Goal: Task Accomplishment & Management: Manage account settings

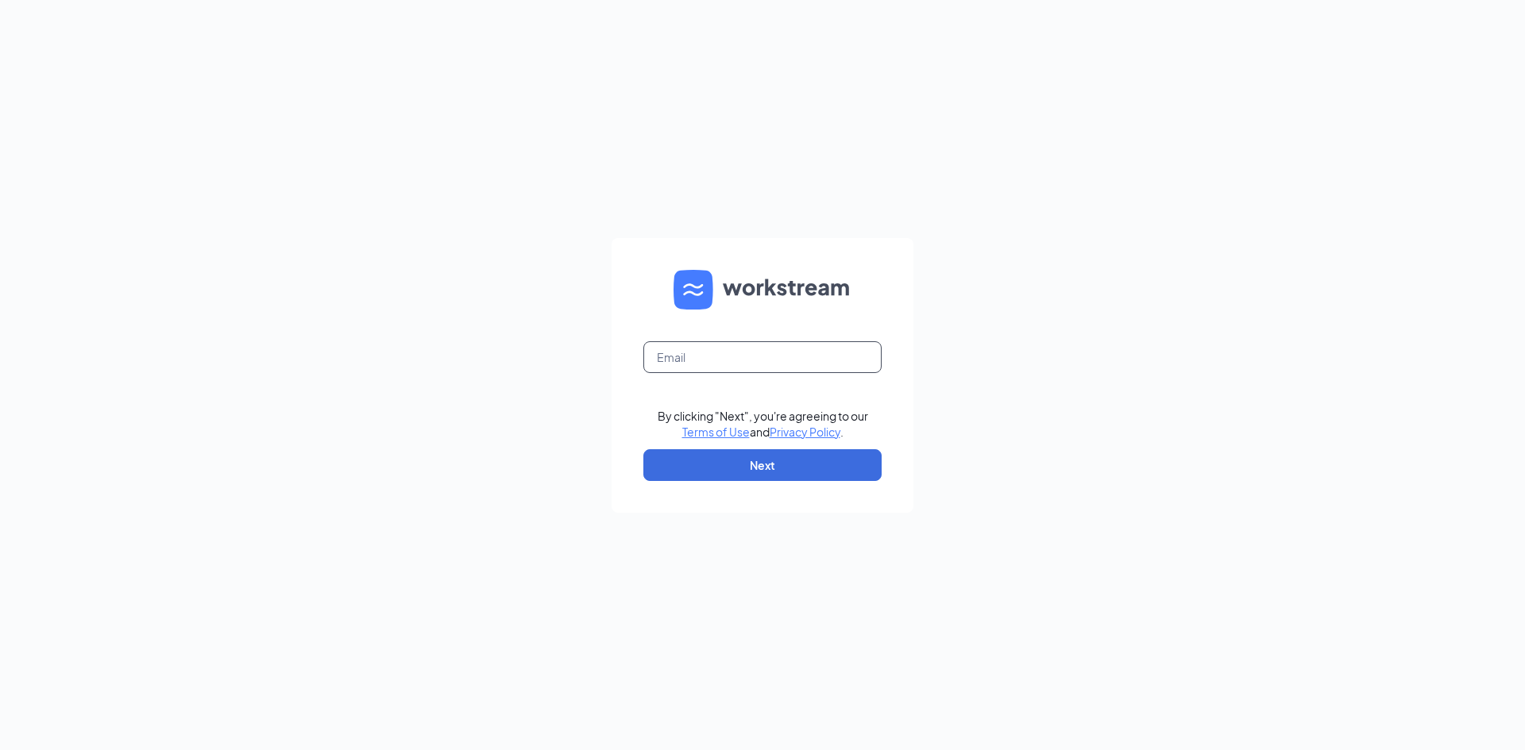
click at [680, 347] on input "text" at bounding box center [762, 357] width 238 height 32
type input "jabsreed@comcast.net"
click at [716, 464] on button "Next" at bounding box center [762, 465] width 238 height 32
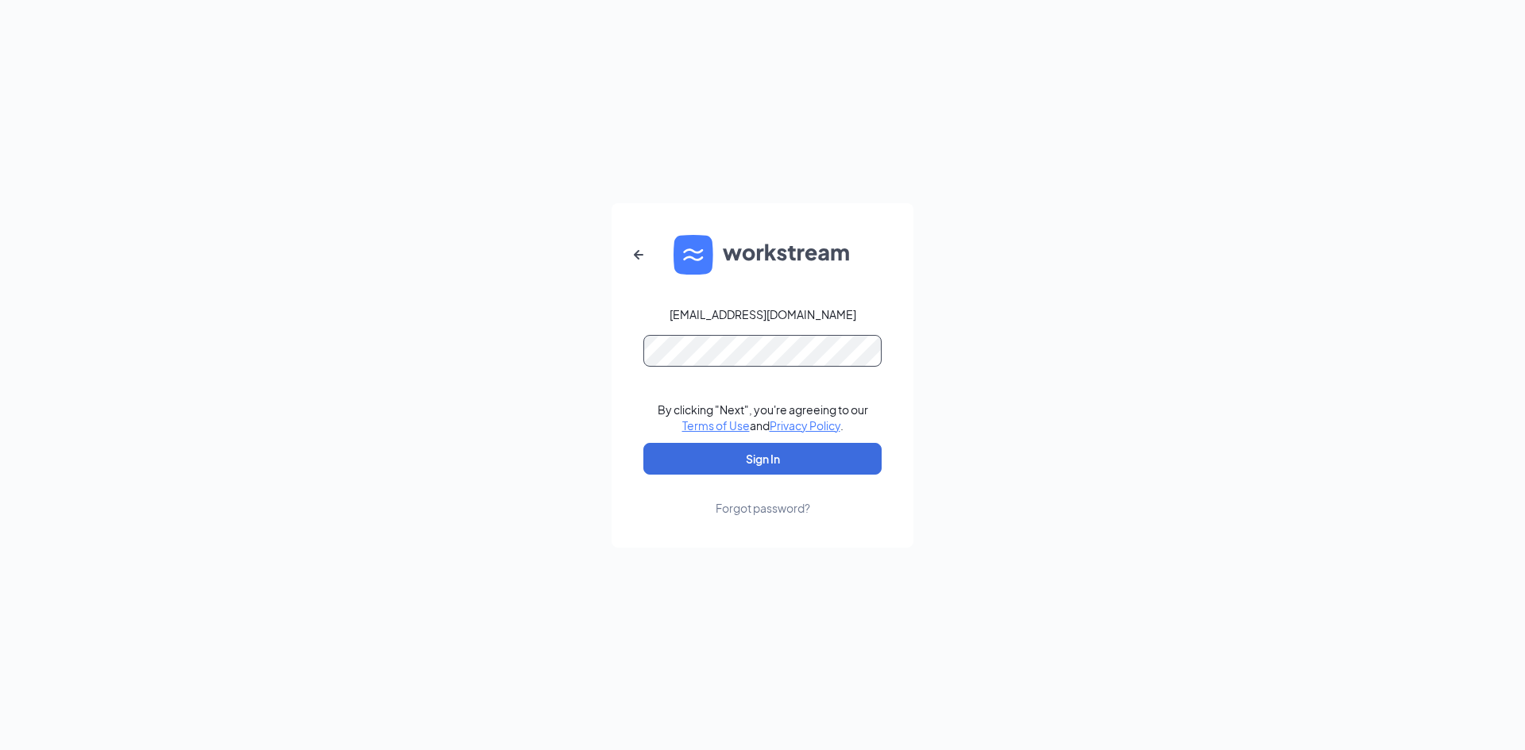
click at [643, 443] on button "Sign In" at bounding box center [762, 459] width 238 height 32
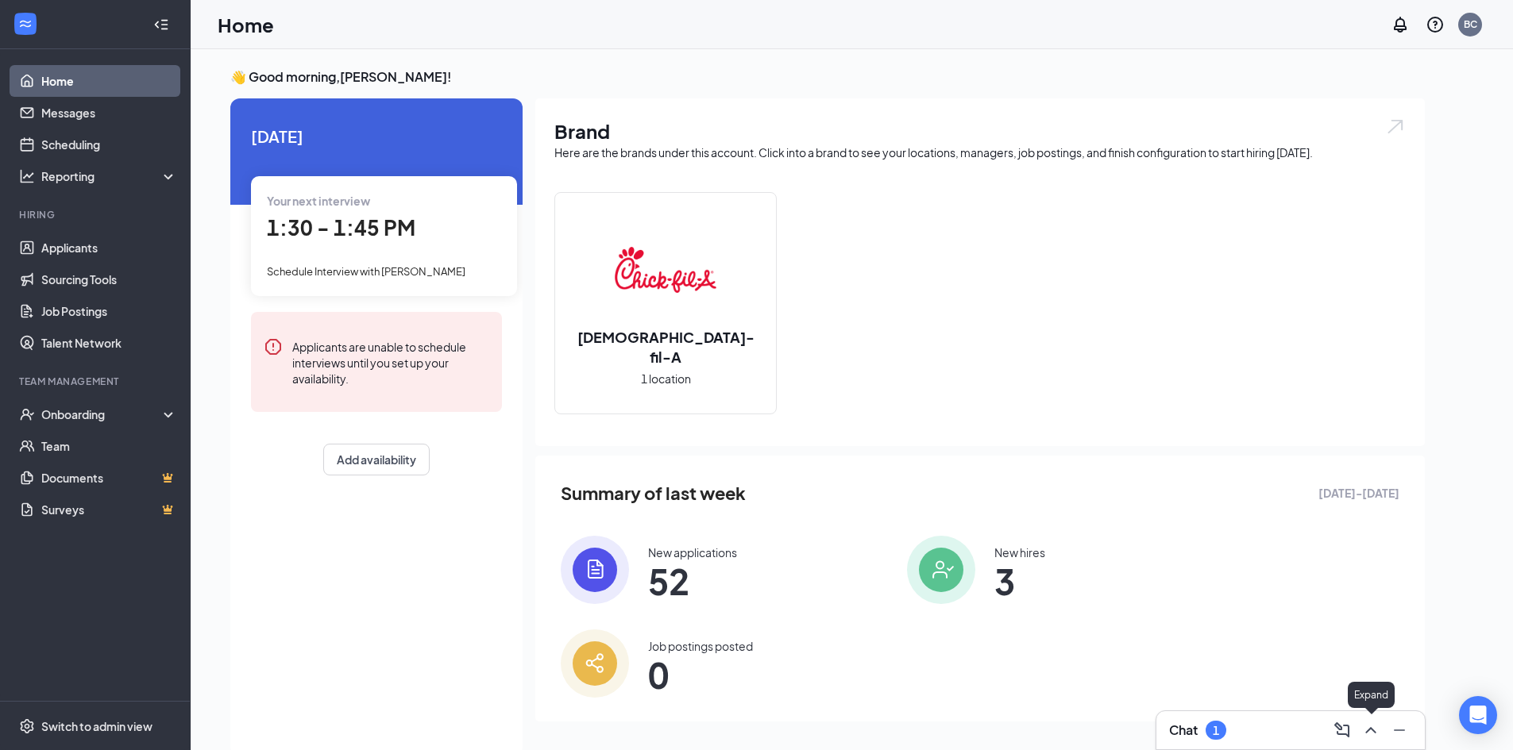
click at [1375, 731] on icon "ChevronUp" at bounding box center [1370, 730] width 19 height 19
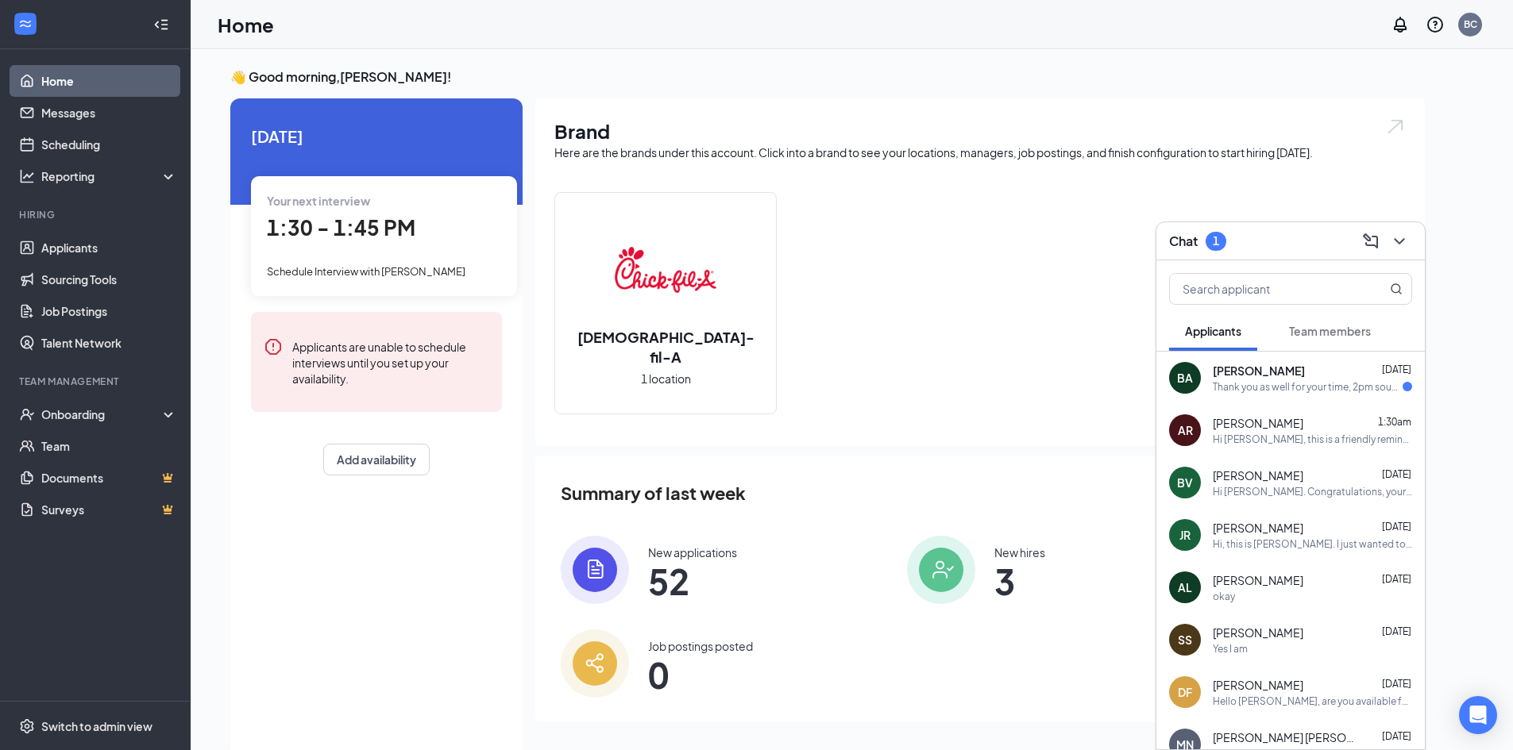
click at [1300, 390] on div "Thank you as well for your time, 2pm sounds great" at bounding box center [1308, 387] width 190 height 14
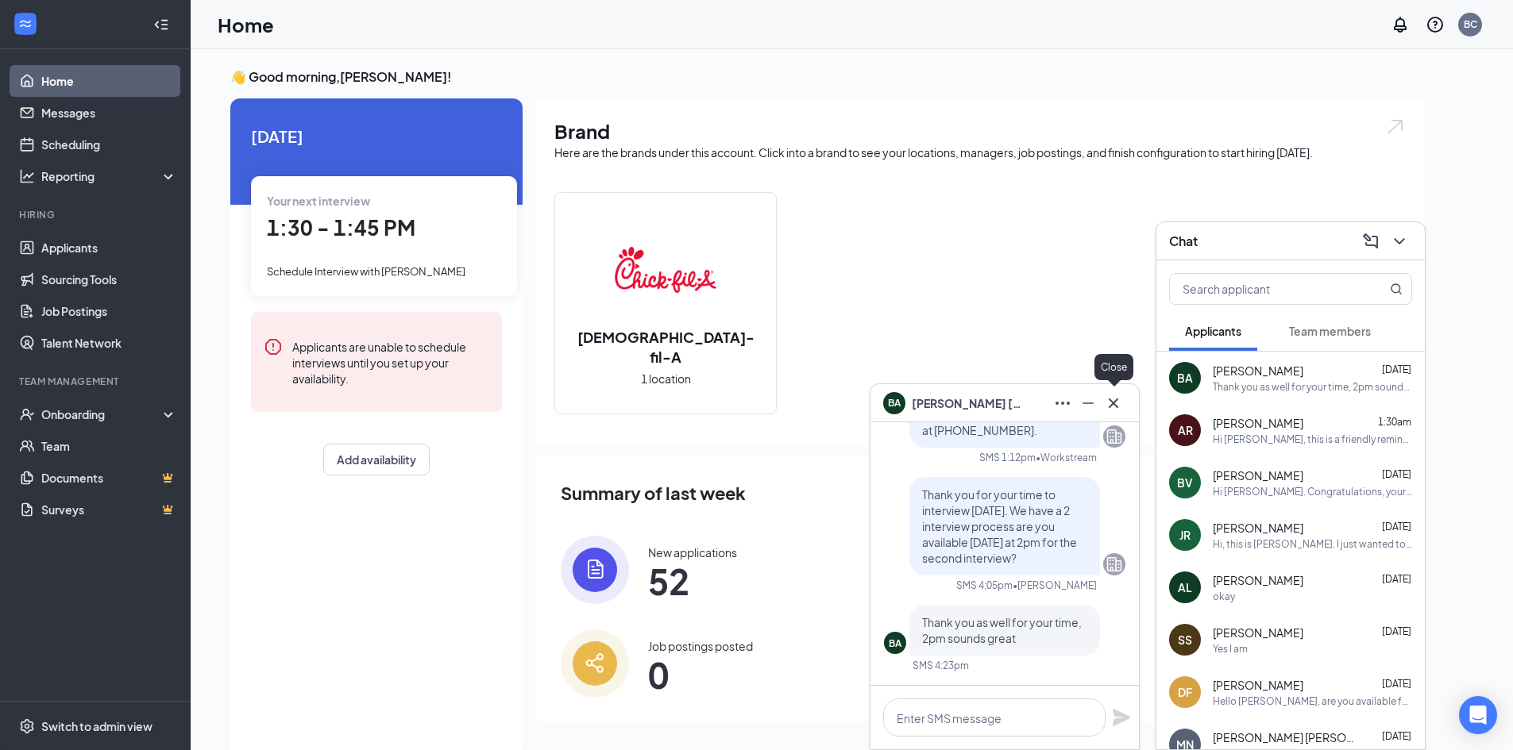
click at [1110, 403] on icon "Cross" at bounding box center [1113, 403] width 19 height 19
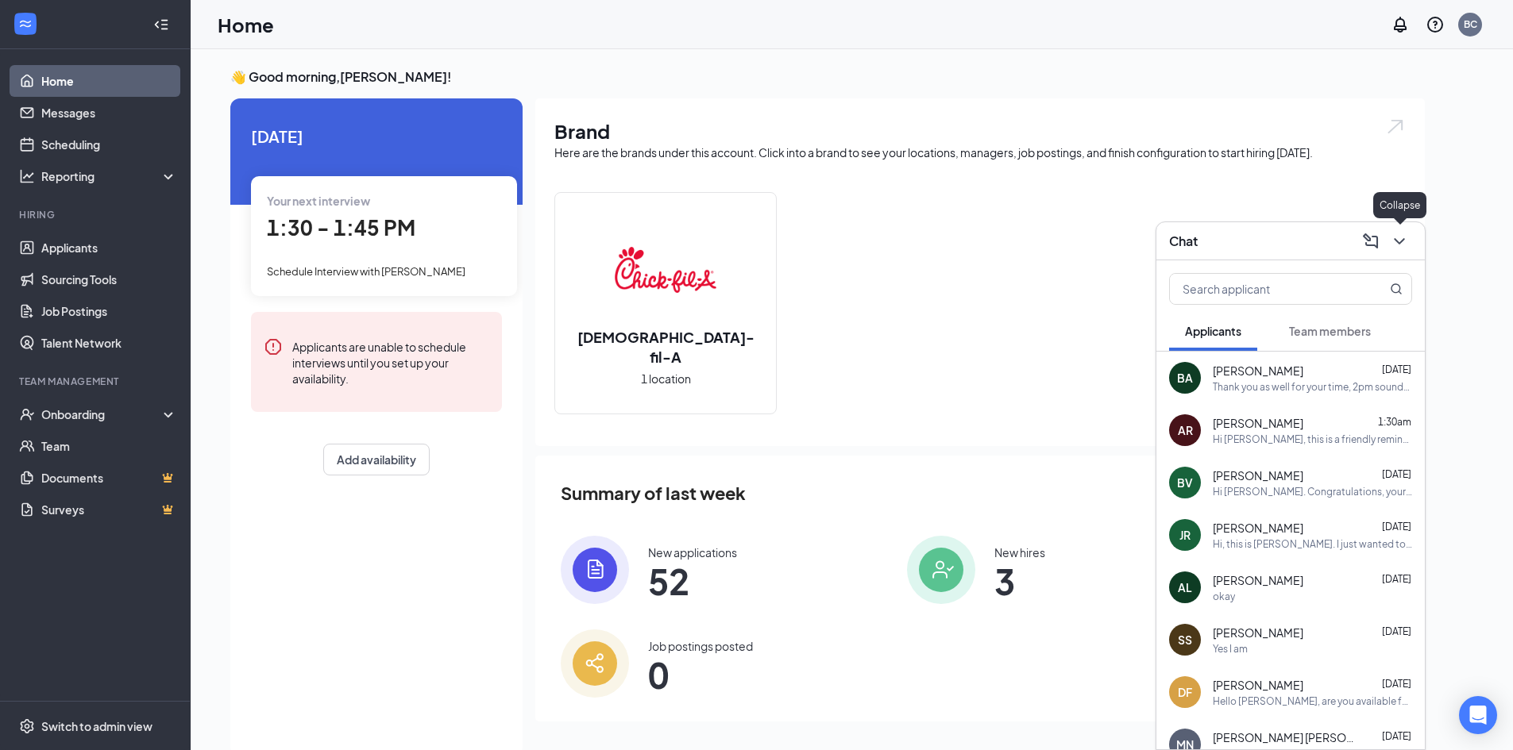
click at [1401, 246] on icon "ChevronDown" at bounding box center [1399, 241] width 19 height 19
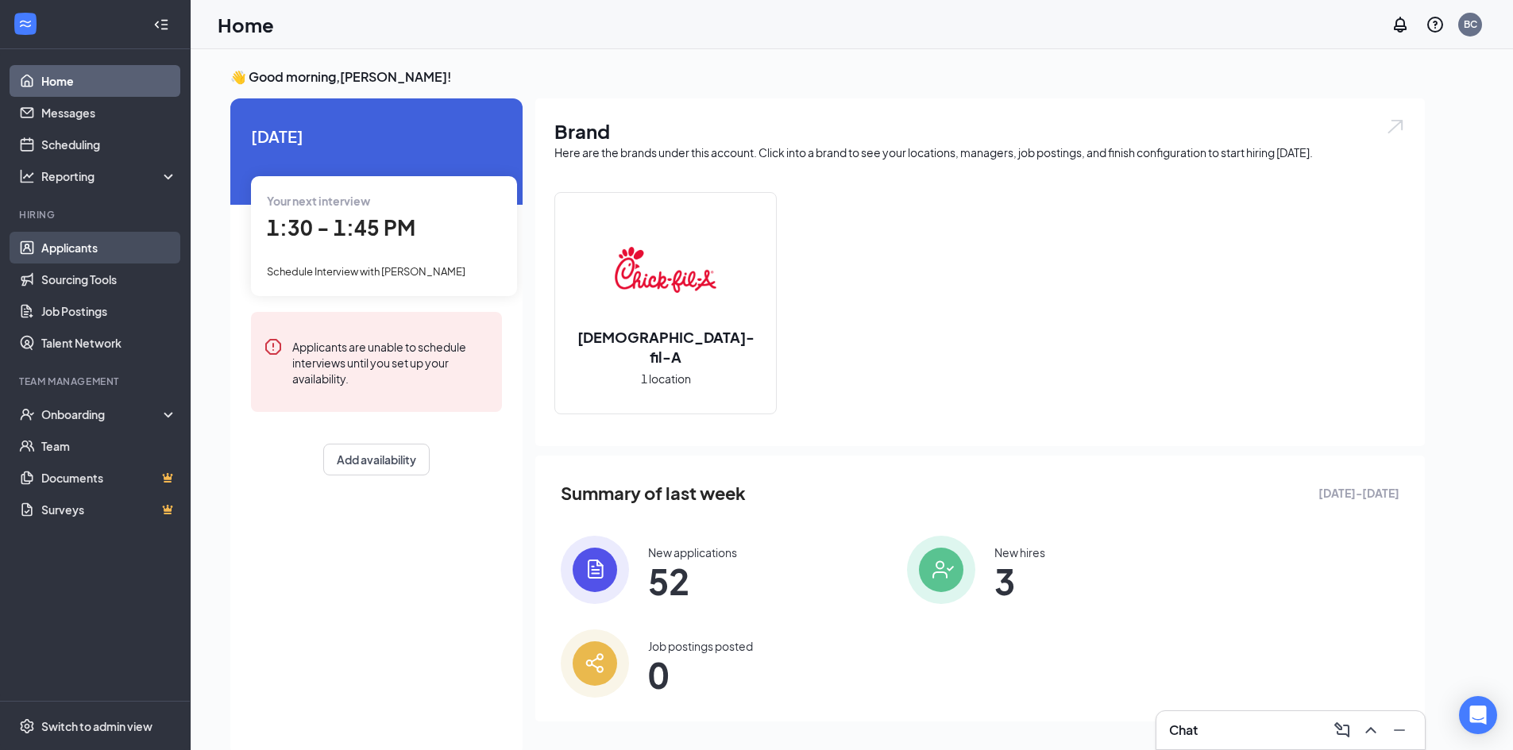
click at [76, 246] on link "Applicants" at bounding box center [109, 248] width 136 height 32
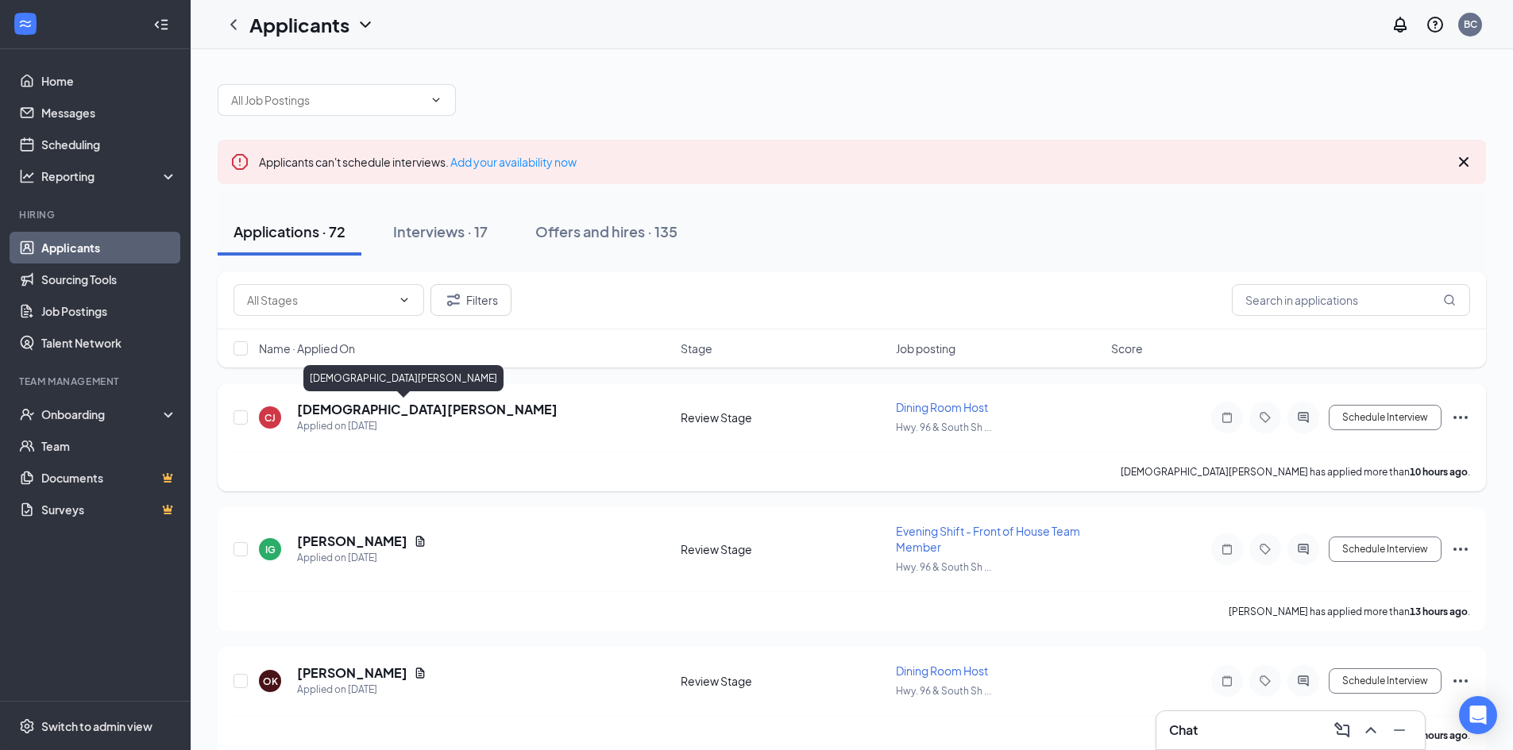
click at [339, 411] on h5 "[DEMOGRAPHIC_DATA][PERSON_NAME]" at bounding box center [427, 409] width 260 height 17
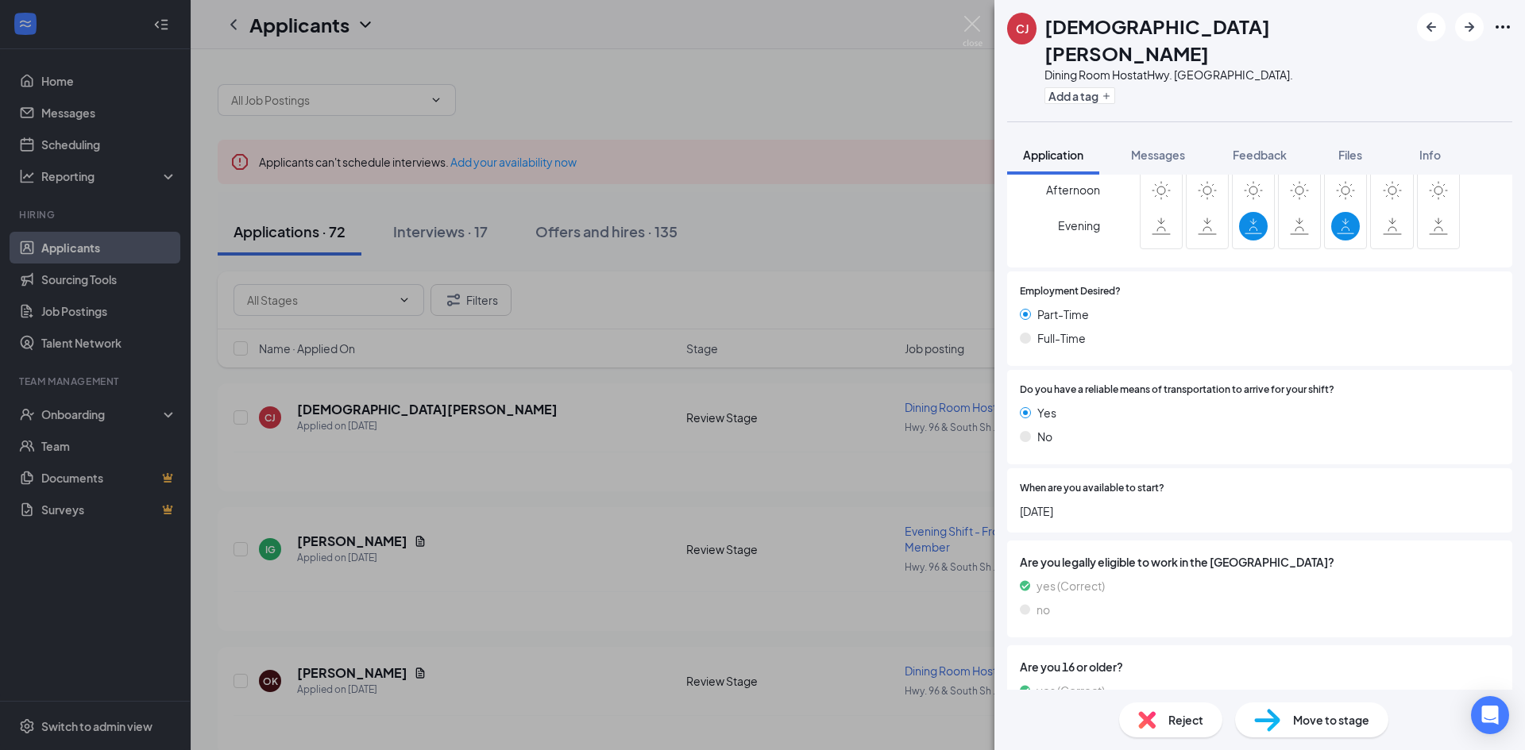
scroll to position [892, 0]
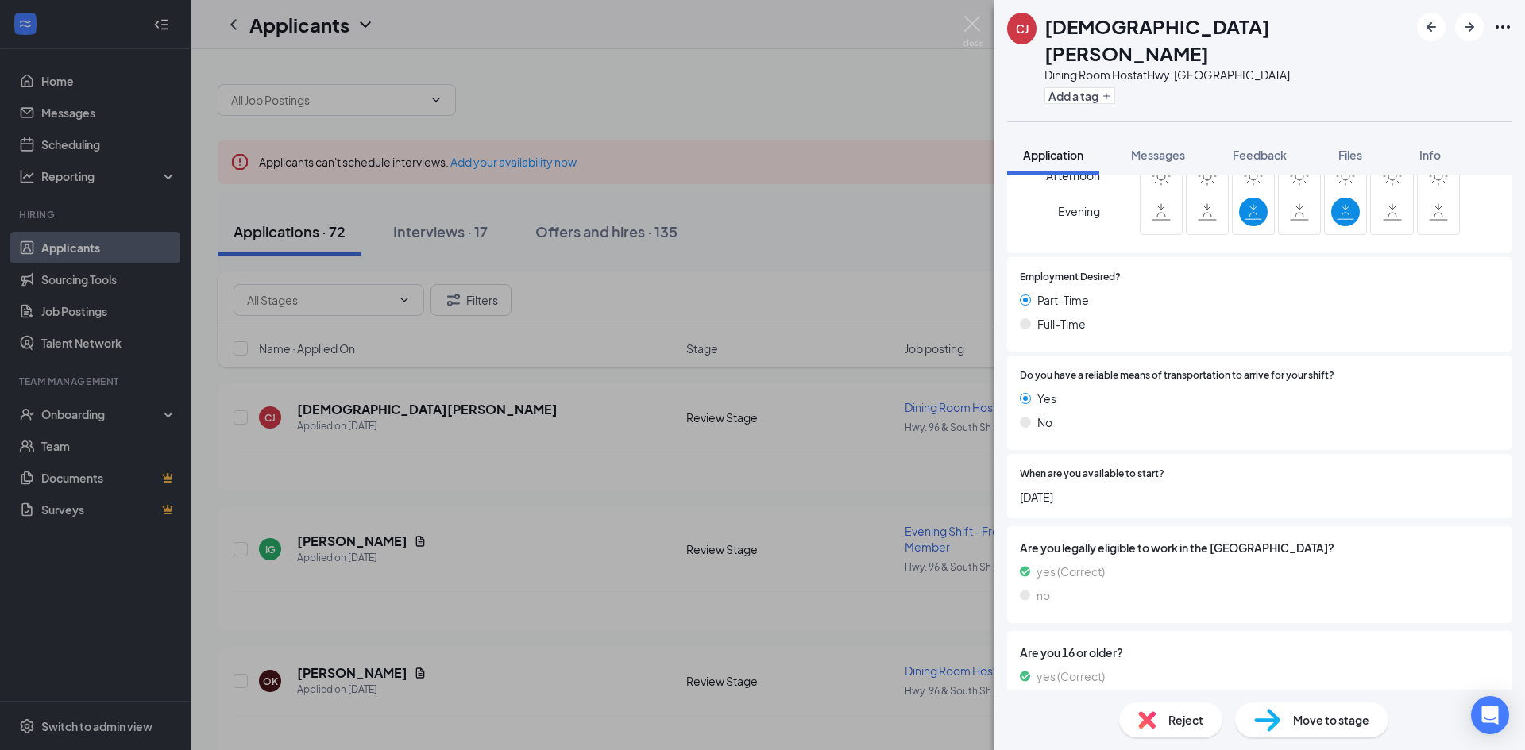
click at [835, 278] on div "[PERSON_NAME] [PERSON_NAME] Dining Room Host at [GEOGRAPHIC_DATA]. Add a tag Ap…" at bounding box center [762, 375] width 1525 height 750
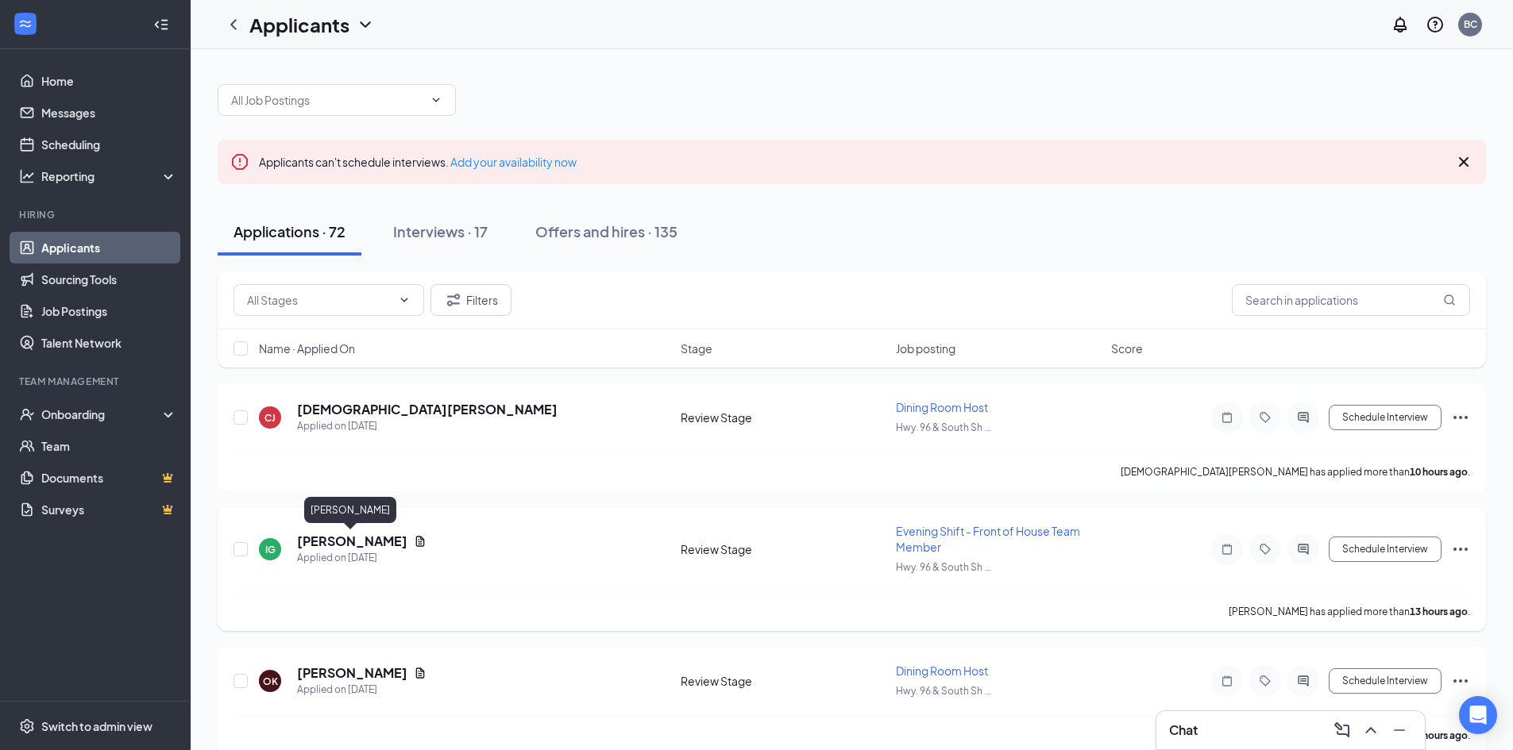
click at [337, 542] on h5 "[PERSON_NAME]" at bounding box center [352, 541] width 110 height 17
